Goal: Find specific page/section: Find specific page/section

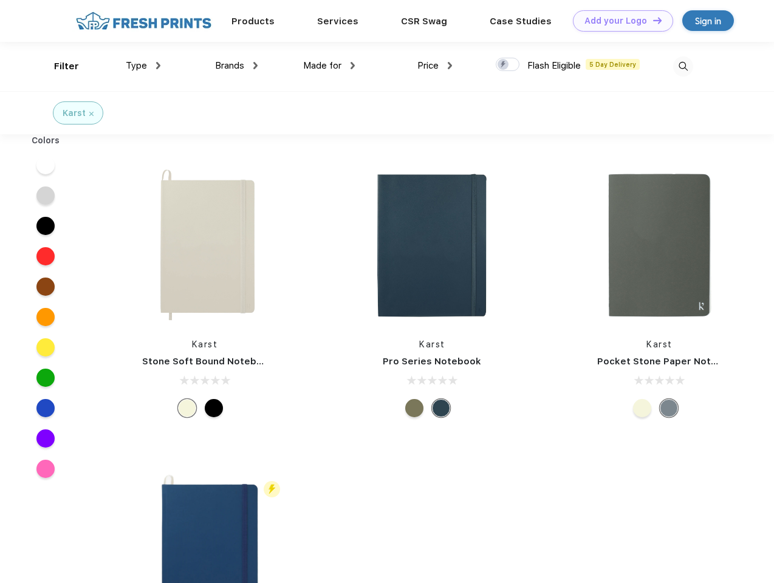
click at [618, 21] on link "Add your Logo Design Tool" at bounding box center [623, 20] width 100 height 21
click at [0, 0] on div "Design Tool" at bounding box center [0, 0] width 0 height 0
click at [652, 20] on link "Add your Logo Design Tool" at bounding box center [623, 20] width 100 height 21
click at [58, 66] on div "Filter" at bounding box center [66, 67] width 25 height 14
click at [143, 66] on span "Type" at bounding box center [136, 65] width 21 height 11
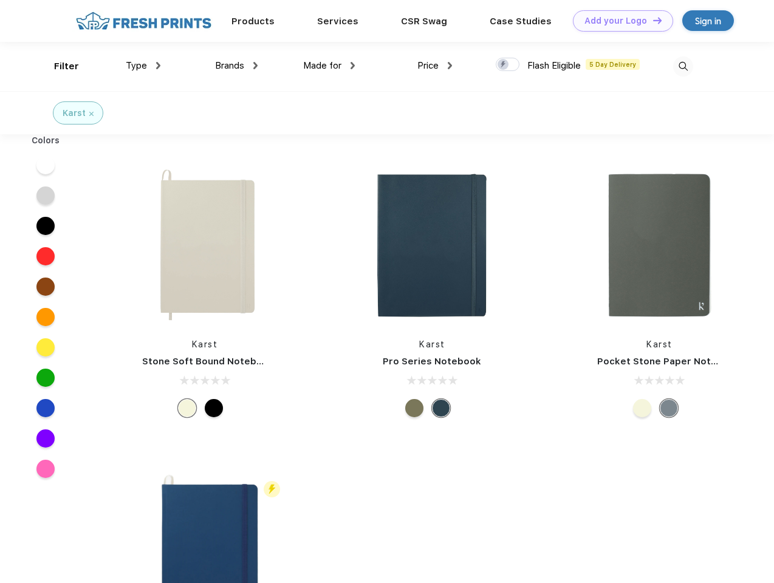
click at [236, 66] on span "Brands" at bounding box center [229, 65] width 29 height 11
click at [329, 66] on span "Made for" at bounding box center [322, 65] width 38 height 11
click at [435, 66] on span "Price" at bounding box center [427, 65] width 21 height 11
click at [508, 65] on div at bounding box center [508, 64] width 24 height 13
click at [503, 65] on input "checkbox" at bounding box center [500, 61] width 8 height 8
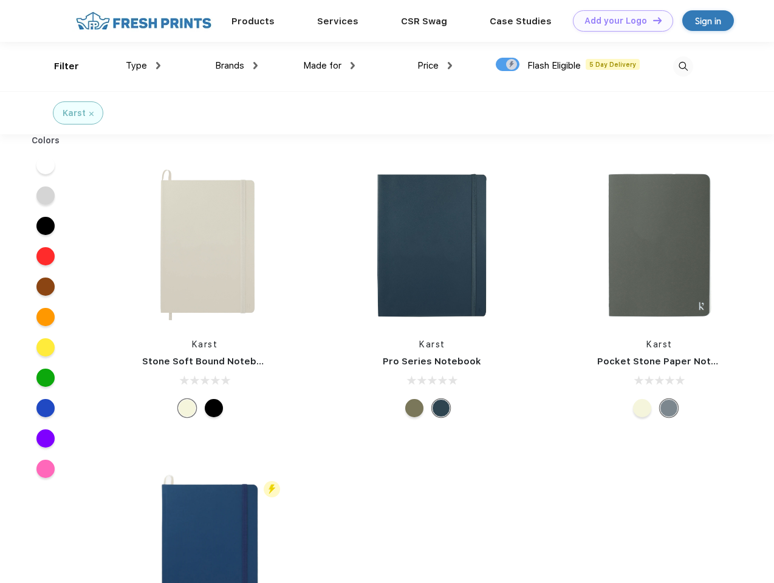
click at [683, 66] on img at bounding box center [683, 66] width 20 height 20
